Goal: Information Seeking & Learning: Learn about a topic

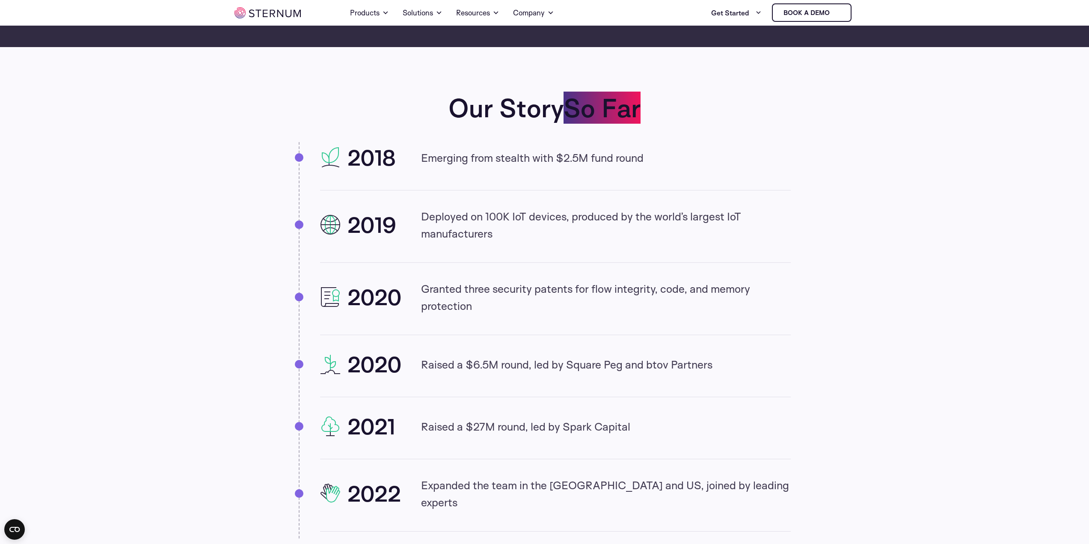
scroll to position [636, 0]
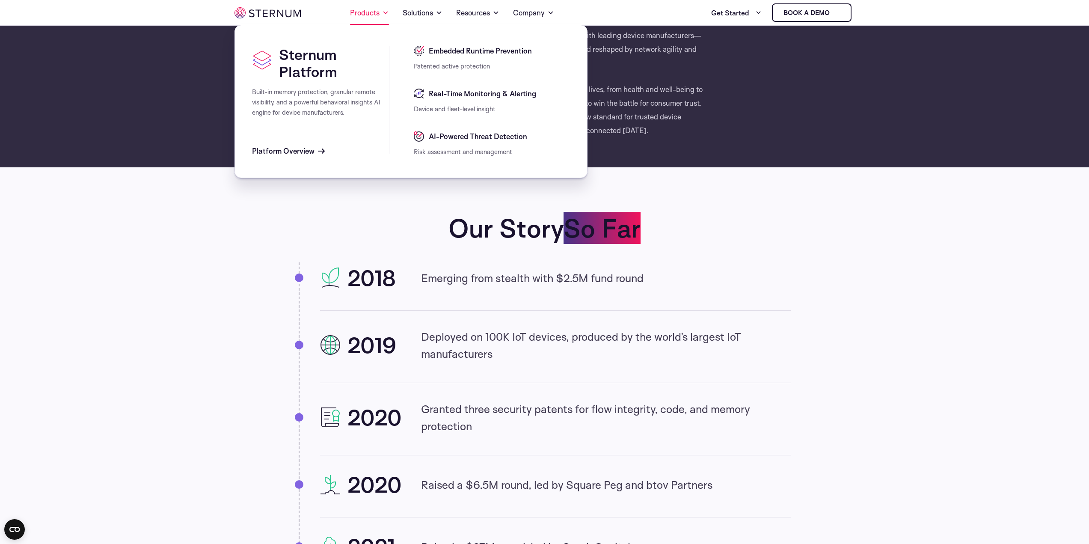
click at [371, 9] on link "Products" at bounding box center [369, 13] width 39 height 24
click at [432, 14] on link "Solutions" at bounding box center [423, 13] width 40 height 24
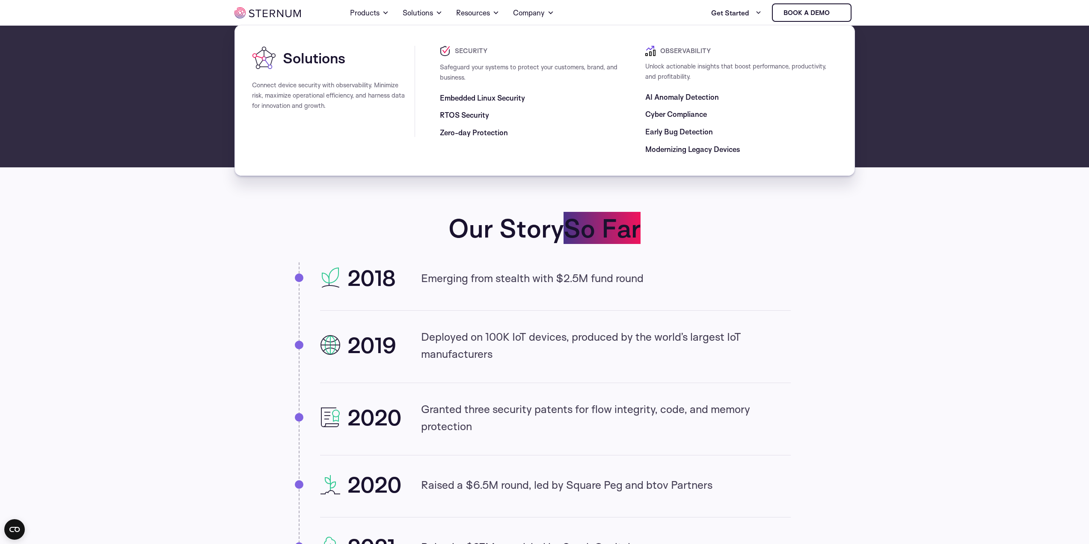
click at [500, 99] on span "Embedded Linux Security" at bounding box center [482, 98] width 85 height 10
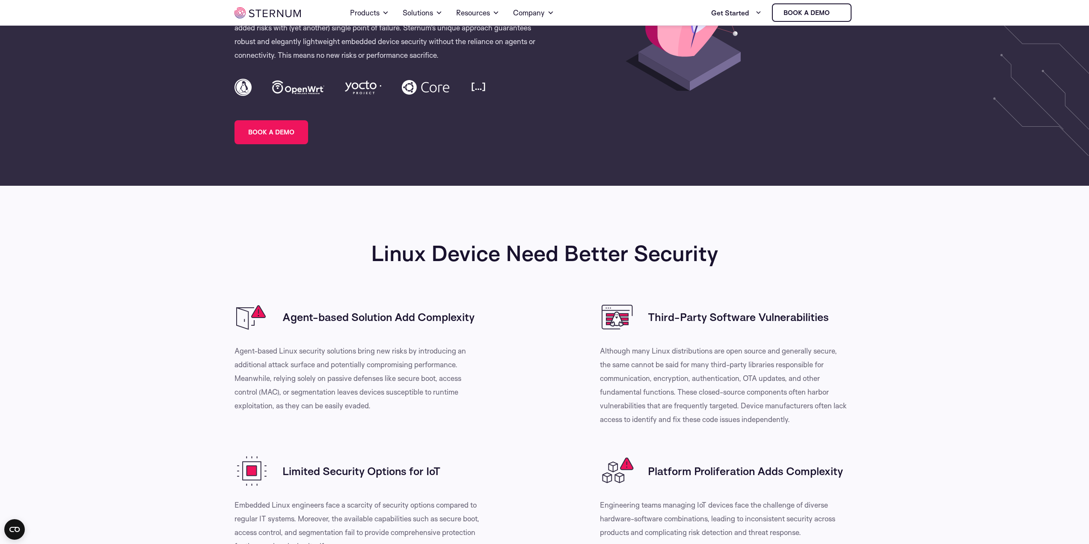
scroll to position [80, 0]
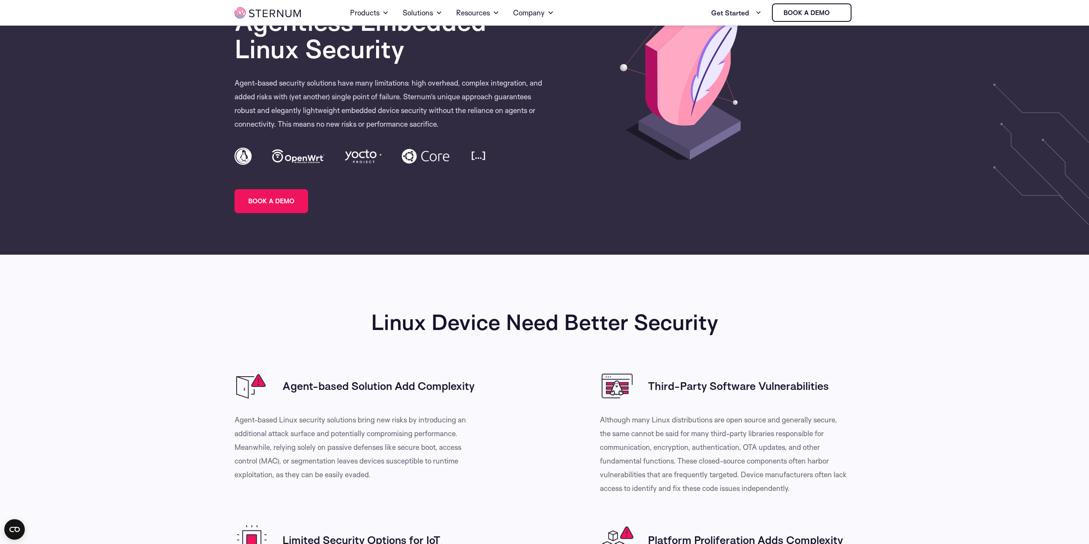
click at [446, 388] on h3 "Agent-based Solution Add Complexity" at bounding box center [379, 386] width 192 height 14
click at [518, 346] on div "Linux Device Need Better Security Agent-based Solution Add Complexity Agent-bas…" at bounding box center [545, 451] width 621 height 393
click at [545, 321] on h2 "Linux Device Need Better Security" at bounding box center [545, 322] width 621 height 25
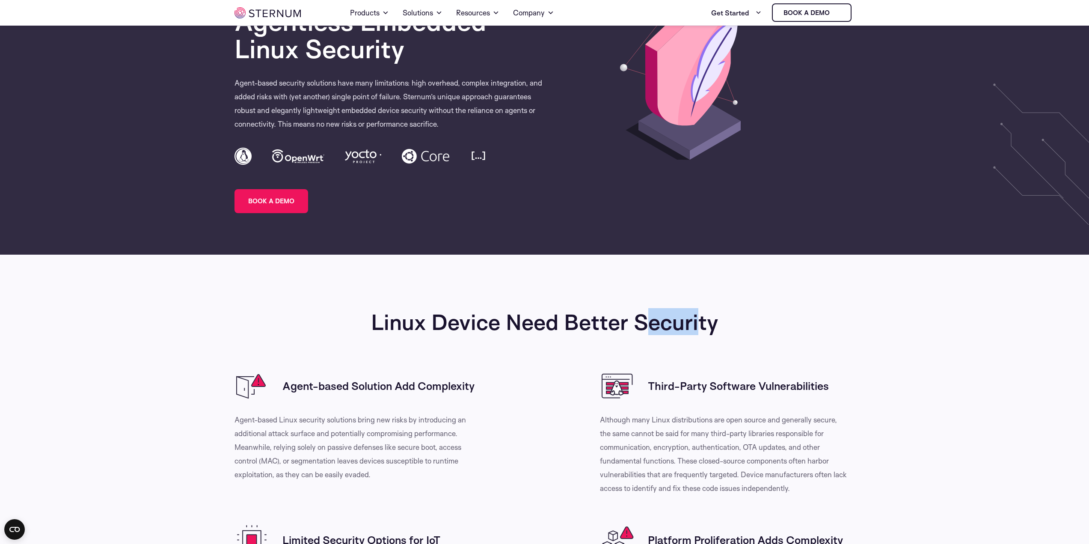
click at [545, 321] on h2 "Linux Device Need Better Security" at bounding box center [545, 322] width 621 height 25
click at [548, 336] on div "Linux Device Need Better Security Agent-based Solution Add Complexity Agent-bas…" at bounding box center [545, 451] width 621 height 393
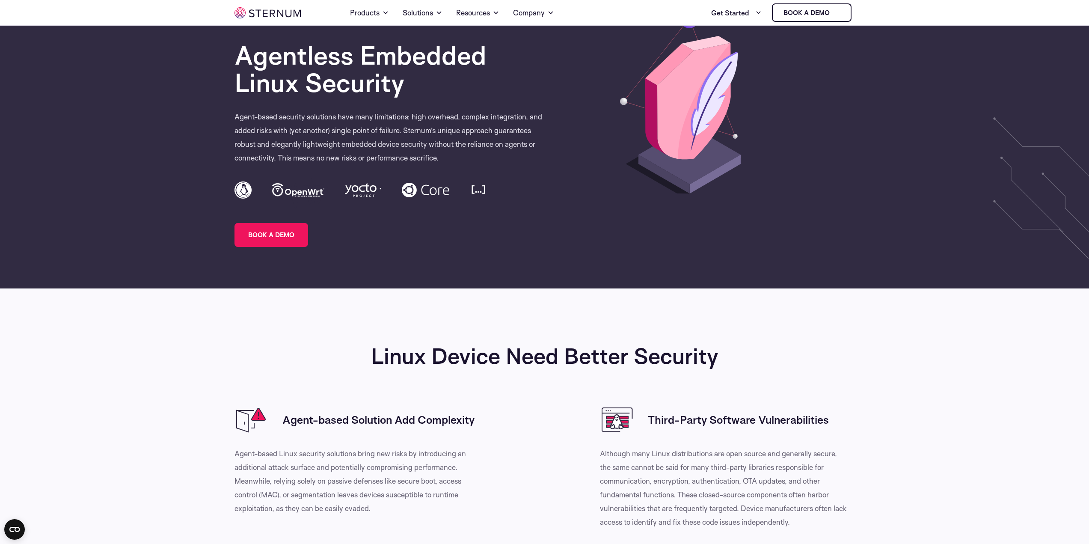
scroll to position [0, 0]
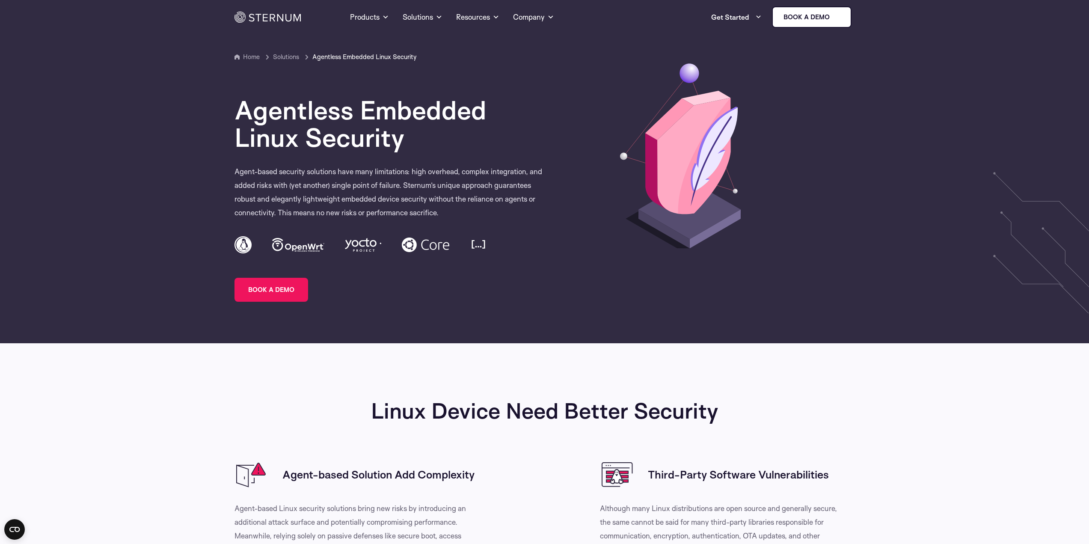
click at [292, 60] on span "Solutions" at bounding box center [292, 57] width 38 height 10
click at [292, 58] on span "Solutions" at bounding box center [292, 57] width 38 height 10
